Goal: Task Accomplishment & Management: Use online tool/utility

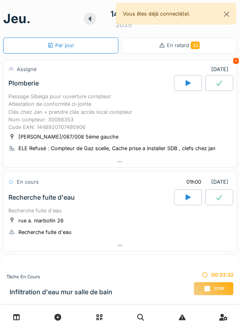
click at [215, 289] on span "Stop" at bounding box center [219, 289] width 10 height 6
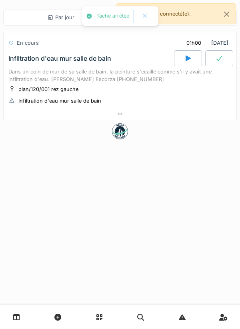
click at [167, 117] on div at bounding box center [120, 114] width 232 height 12
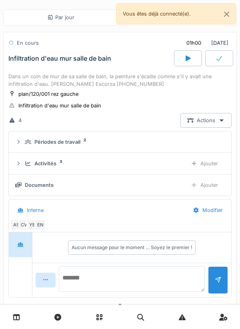
click at [131, 278] on textarea at bounding box center [132, 279] width 146 height 26
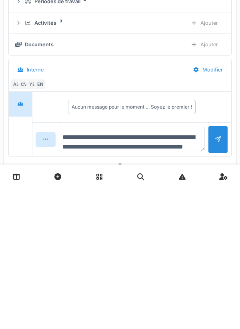
click at [193, 277] on textarea "**********" at bounding box center [132, 279] width 146 height 26
click at [198, 283] on textarea "**********" at bounding box center [132, 279] width 146 height 26
click at [197, 278] on textarea "**********" at bounding box center [132, 279] width 146 height 26
type textarea "**********"
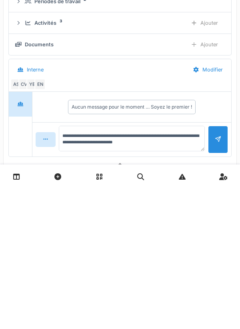
click at [216, 280] on div at bounding box center [217, 280] width 6 height 8
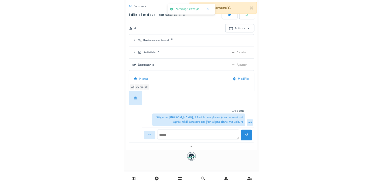
scroll to position [38, 0]
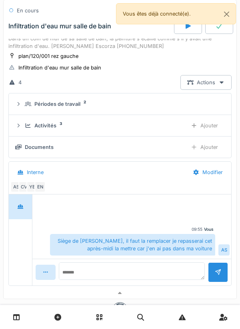
click at [202, 148] on div "Ajouter" at bounding box center [204, 147] width 41 height 15
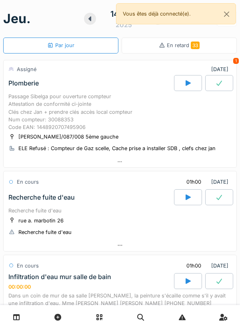
click at [139, 168] on div at bounding box center [120, 162] width 232 height 12
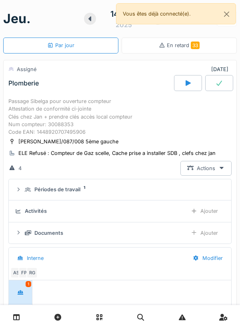
scroll to position [28, 0]
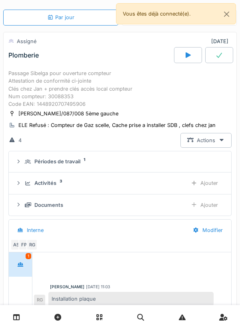
click at [135, 165] on div "Périodes de travail 1" at bounding box center [123, 162] width 196 height 8
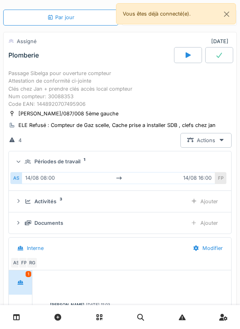
click at [147, 165] on div "Périodes de travail 1" at bounding box center [123, 162] width 196 height 8
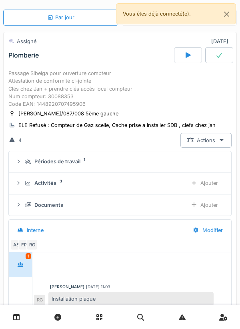
click at [127, 165] on div "Périodes de travail 1" at bounding box center [123, 162] width 196 height 8
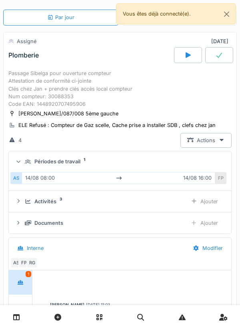
click at [182, 48] on div at bounding box center [188, 55] width 28 height 16
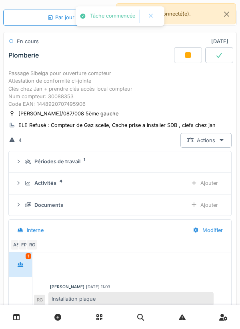
click at [159, 165] on div "Périodes de travail 1" at bounding box center [123, 162] width 196 height 8
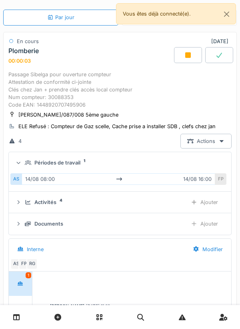
click at [145, 210] on div "Activités 4 Ajouter" at bounding box center [119, 202] width 209 height 15
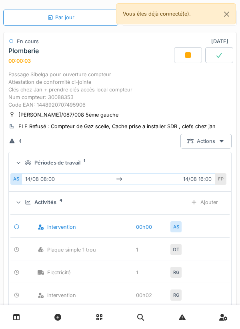
click at [145, 254] on div "1" at bounding box center [152, 250] width 32 height 8
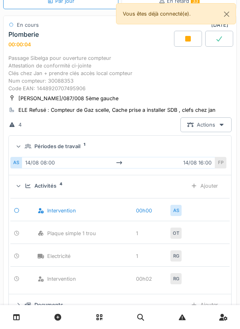
scroll to position [46, 0]
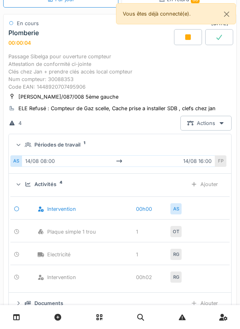
click at [208, 192] on div "Ajouter" at bounding box center [204, 184] width 41 height 15
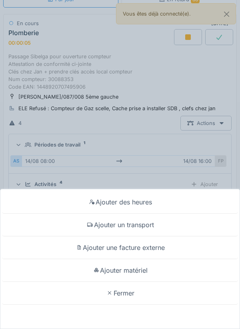
click at [145, 228] on div "Ajouter un transport" at bounding box center [120, 225] width 236 height 23
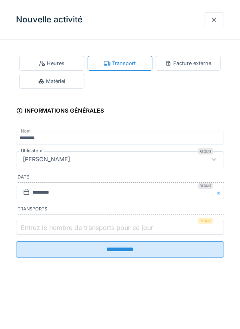
click at [89, 230] on label "Entrez le nombre de transports pour ce jour" at bounding box center [86, 228] width 135 height 10
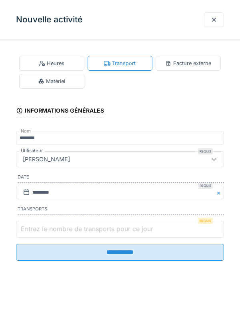
click at [89, 230] on input "Entrez le nombre de transports pour ce jour" at bounding box center [120, 229] width 208 height 17
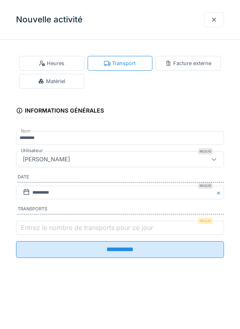
click at [33, 227] on label "Entrez le nombre de transports pour ce jour" at bounding box center [86, 228] width 135 height 10
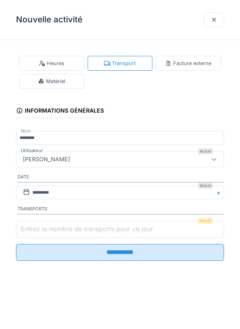
click at [33, 227] on input "Entrez le nombre de transports pour ce jour" at bounding box center [120, 229] width 208 height 17
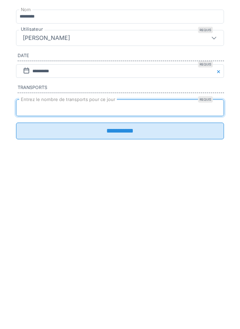
type input "*"
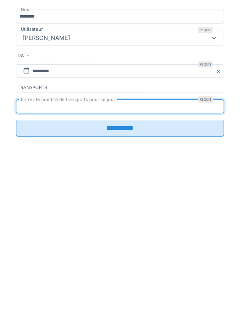
click at [116, 254] on input "**********" at bounding box center [120, 249] width 208 height 17
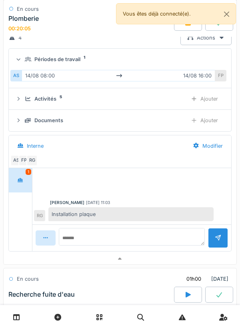
scroll to position [147, 0]
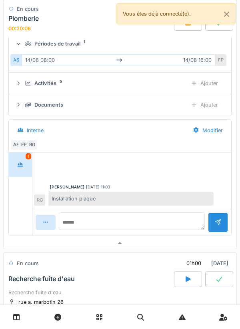
click at [174, 112] on div "Documents Ajouter" at bounding box center [119, 104] width 209 height 15
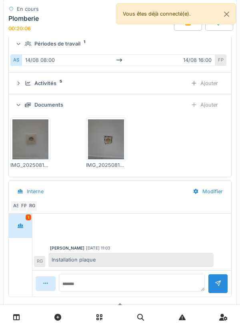
click at [163, 105] on div "Documents Ajouter" at bounding box center [119, 104] width 209 height 15
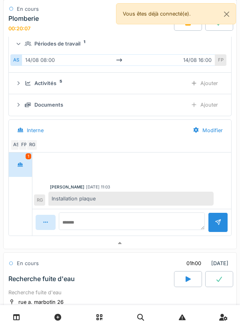
scroll to position [2, 0]
